Goal: Task Accomplishment & Management: Use online tool/utility

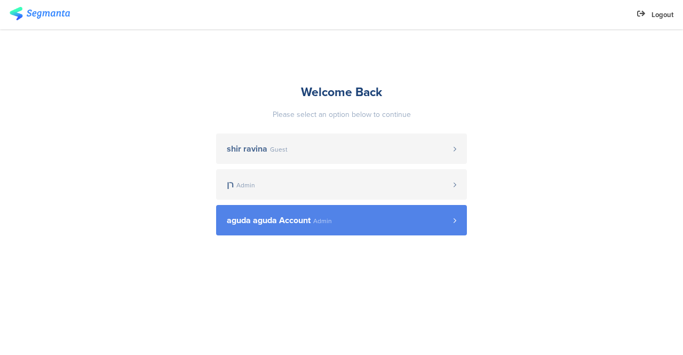
click at [236, 224] on span "aguda aguda Account" at bounding box center [269, 220] width 84 height 9
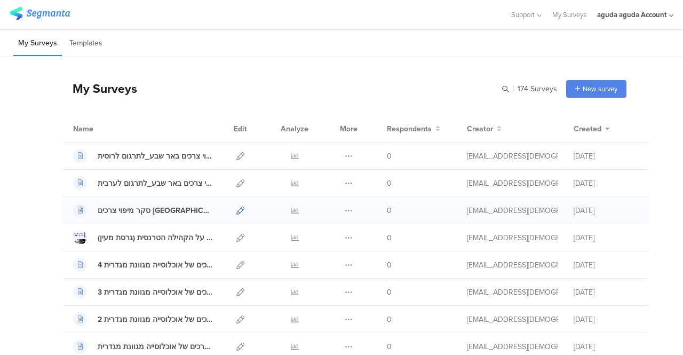
click at [236, 213] on icon at bounding box center [240, 210] width 8 height 8
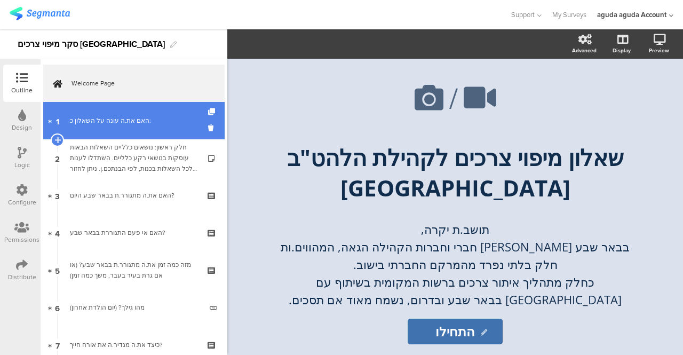
click at [135, 121] on div "האם את.ה עונה על השאלון כ:" at bounding box center [133, 120] width 127 height 11
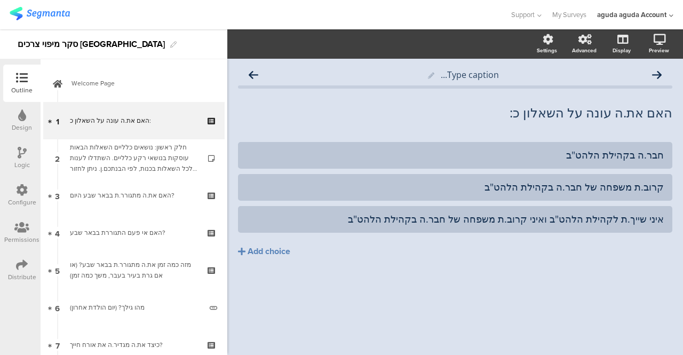
click at [22, 151] on icon at bounding box center [22, 153] width 9 height 12
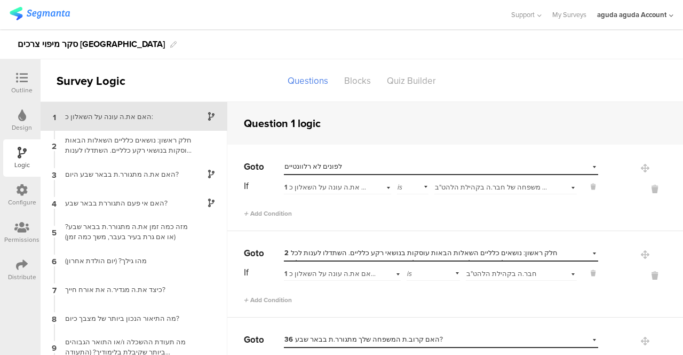
click at [378, 186] on div "1 האם את.ה עונה על השאלון כ:" at bounding box center [337, 186] width 107 height 17
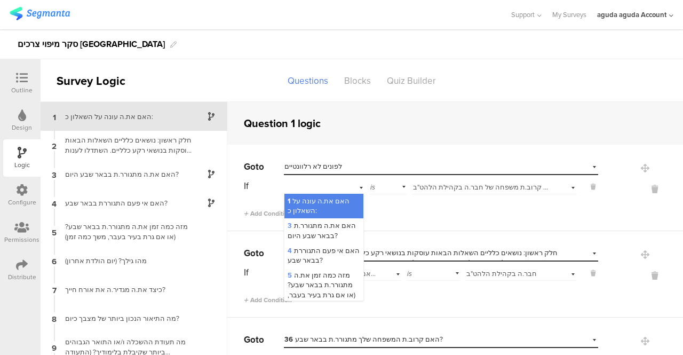
click at [378, 186] on div "is" at bounding box center [388, 186] width 36 height 17
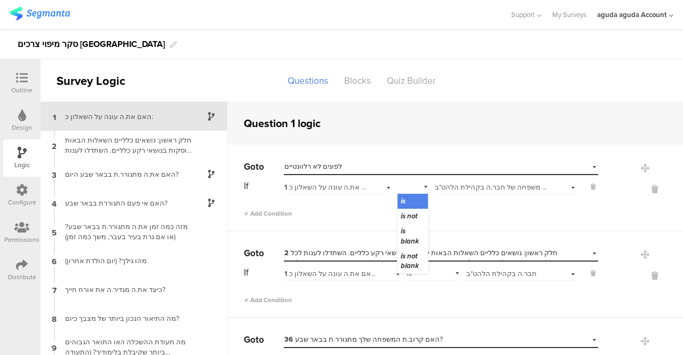
click at [557, 189] on div "Select answer... איני שייך.ת לקהילת הלהט"ב ואיני קרוב.ת משפחה של חבר.ה בקהילת ה…" at bounding box center [505, 186] width 142 height 17
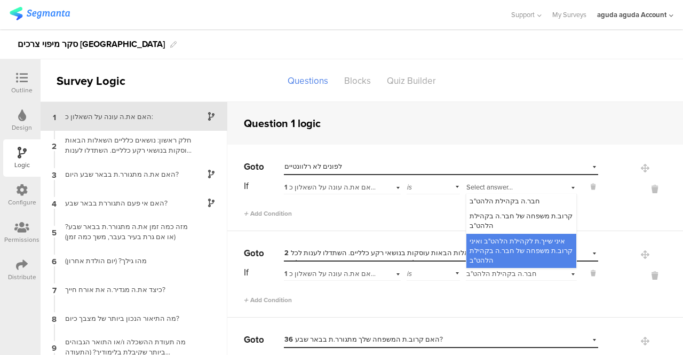
click at [555, 185] on div "Select answer... איני שייך.ת לקהילת הלהט"ב ואיני קרוב.ת משפחה של חבר.ה בקהילת ה…" at bounding box center [521, 186] width 111 height 17
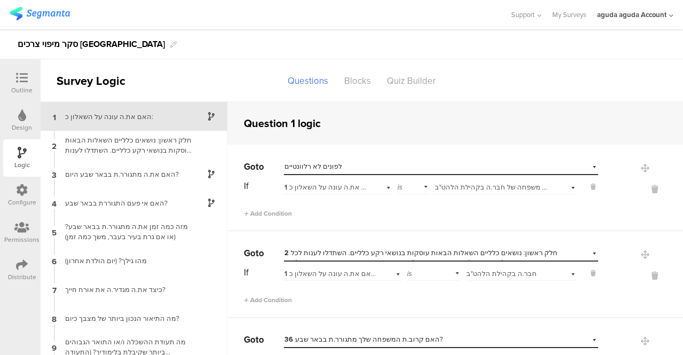
click at [577, 168] on div "Select destination... לפונים לא רלוונטיים" at bounding box center [441, 166] width 314 height 17
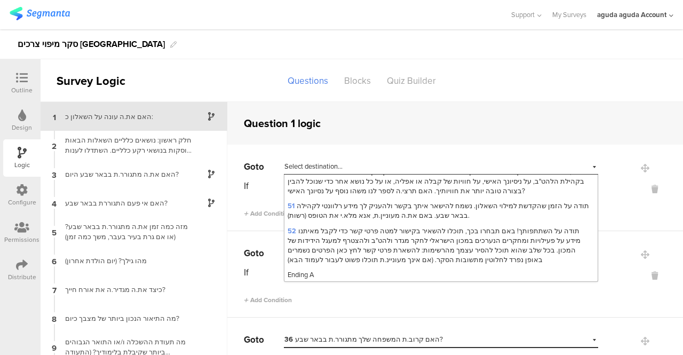
scroll to position [928, 0]
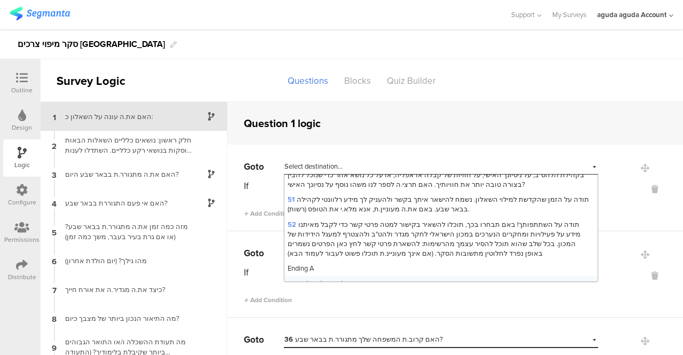
click at [302, 278] on span "לפונים לא רלוונטיים" at bounding box center [316, 283] width 58 height 10
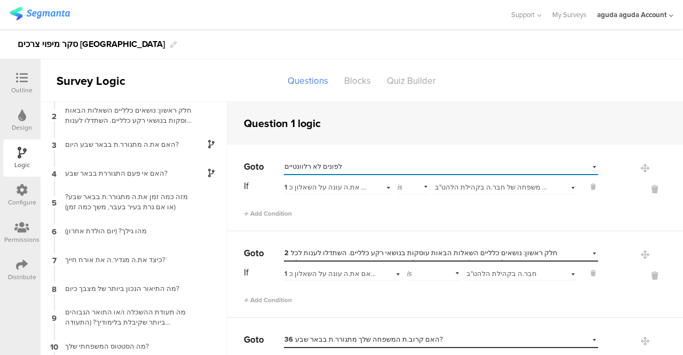
scroll to position [11, 0]
